Goal: Find specific page/section: Find specific page/section

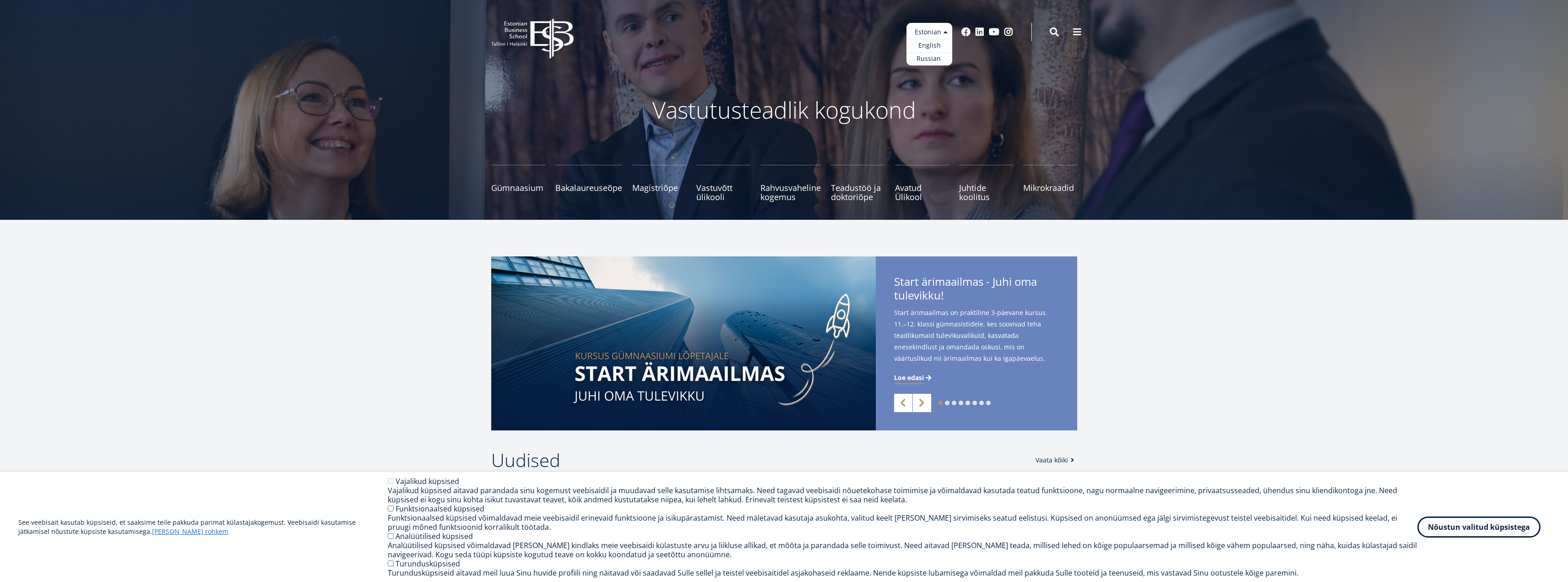
click at [945, 31] on ul "Estonian English Russian" at bounding box center [929, 44] width 46 height 43
click at [931, 43] on link "English" at bounding box center [929, 45] width 46 height 13
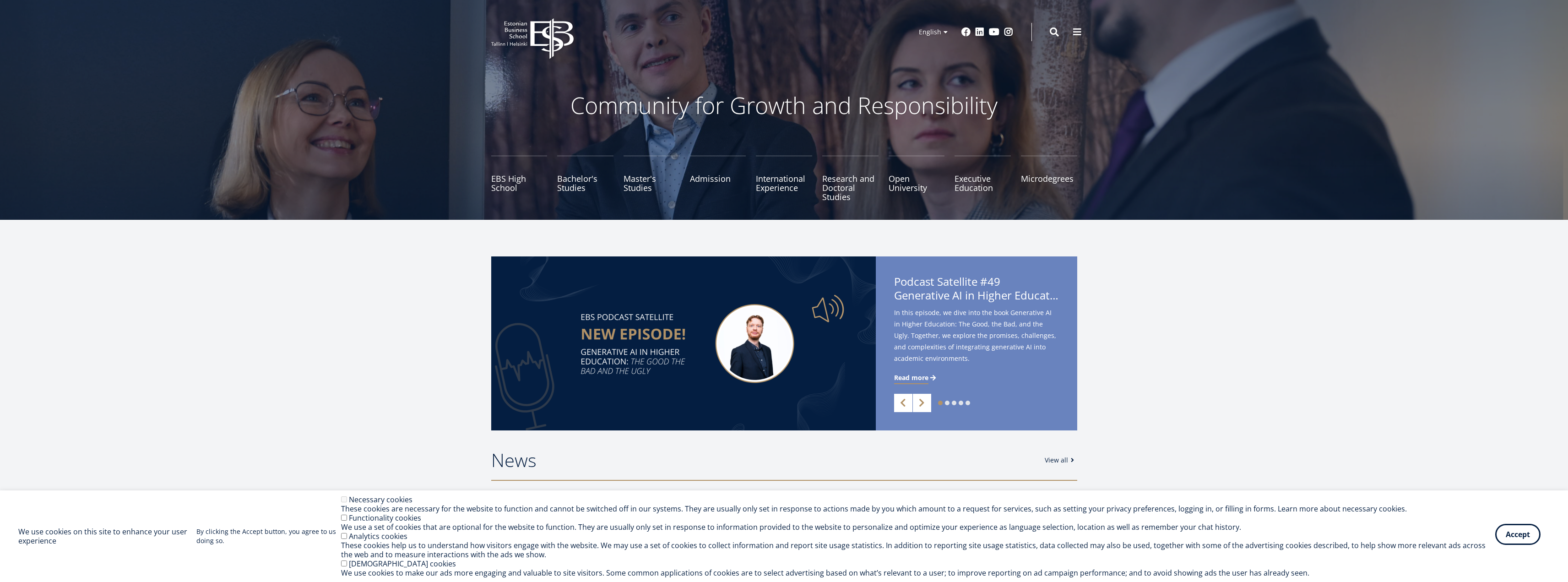
click at [1521, 541] on button "Accept" at bounding box center [1517, 534] width 45 height 21
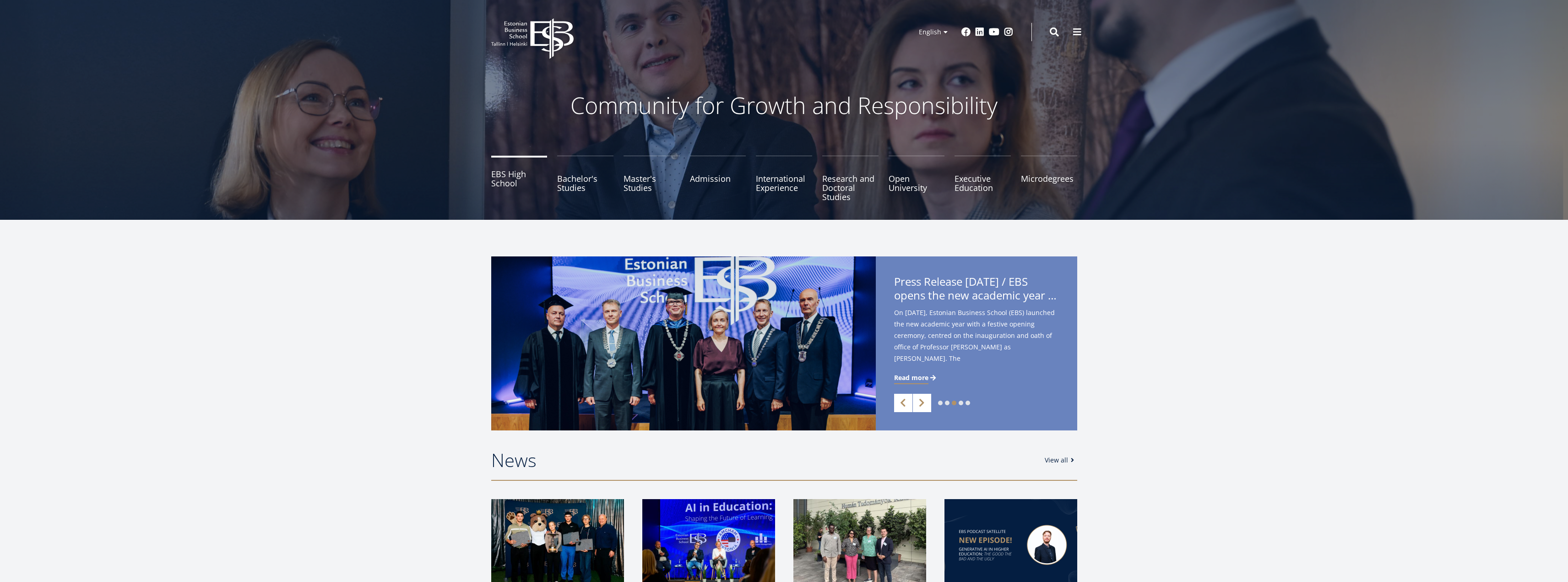
click at [511, 185] on link "EBS High School" at bounding box center [519, 179] width 56 height 46
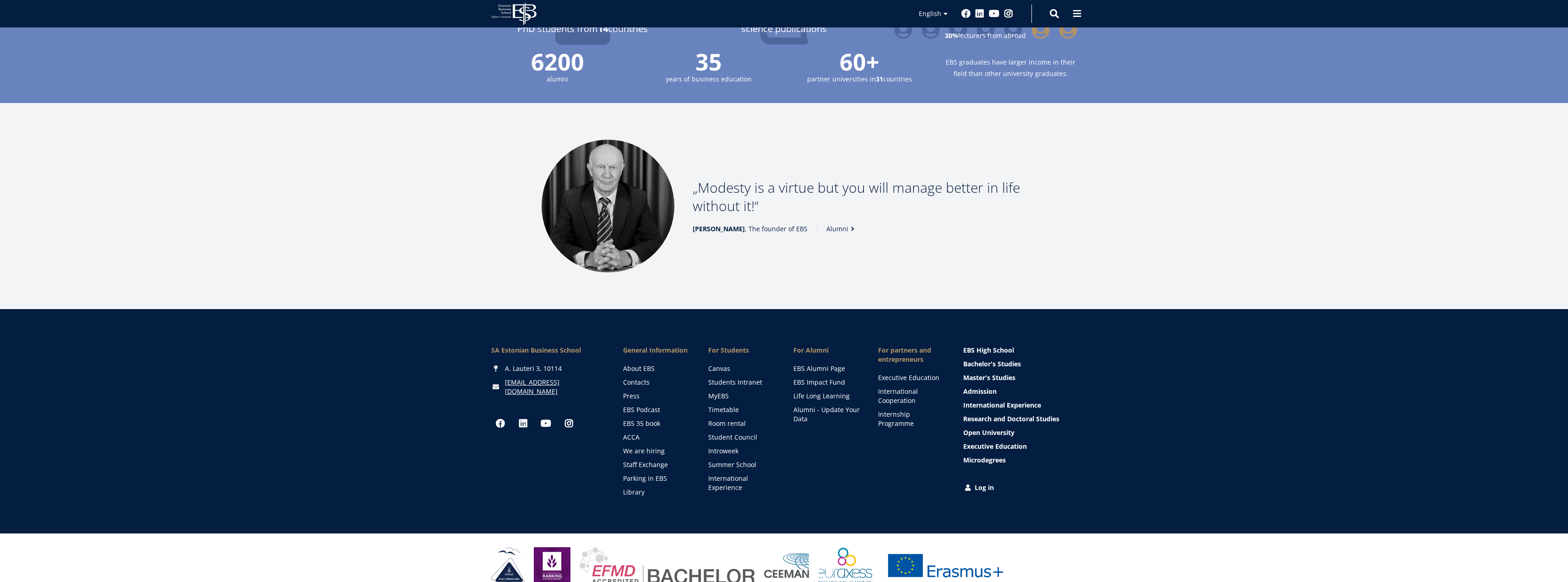
scroll to position [1124, 0]
